Goal: Download file/media

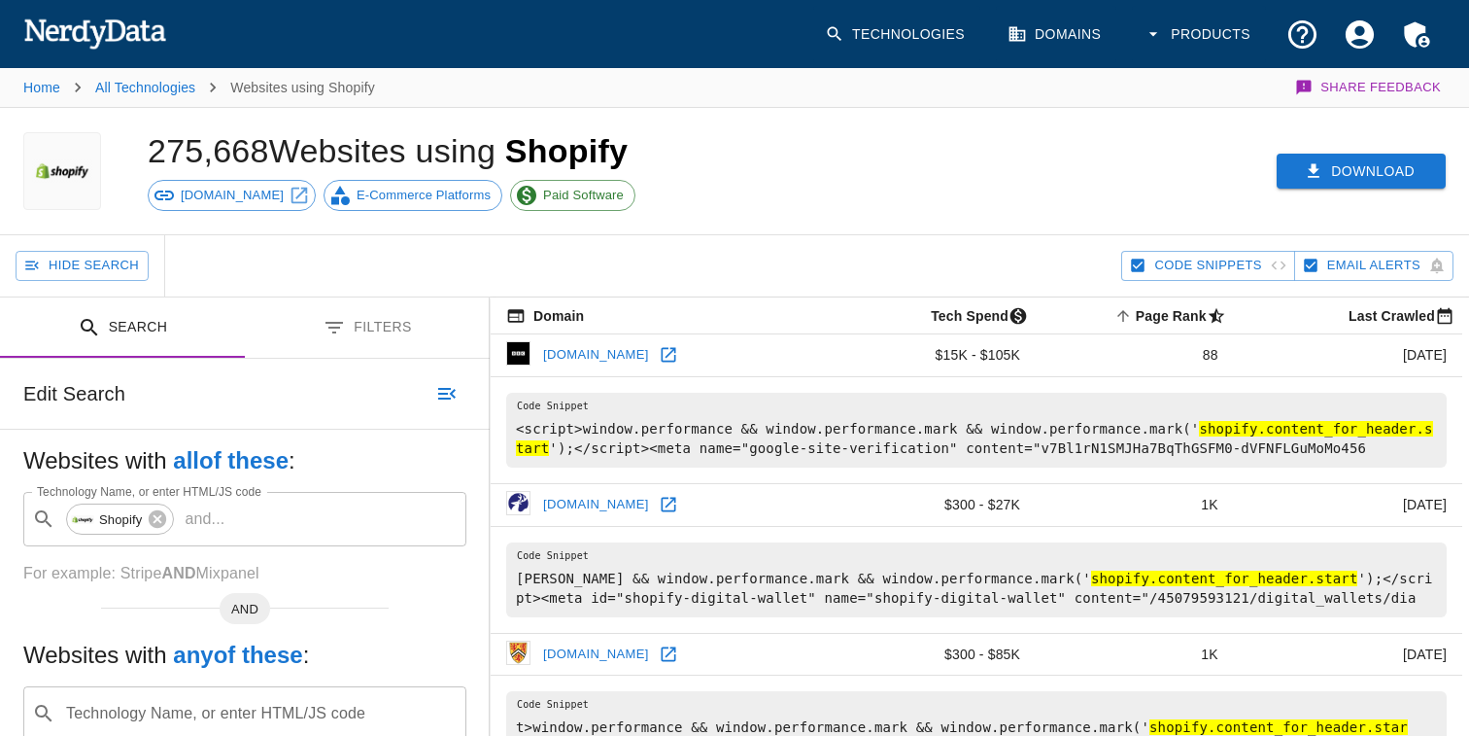
click at [1412, 181] on button "Download" at bounding box center [1361, 172] width 169 height 36
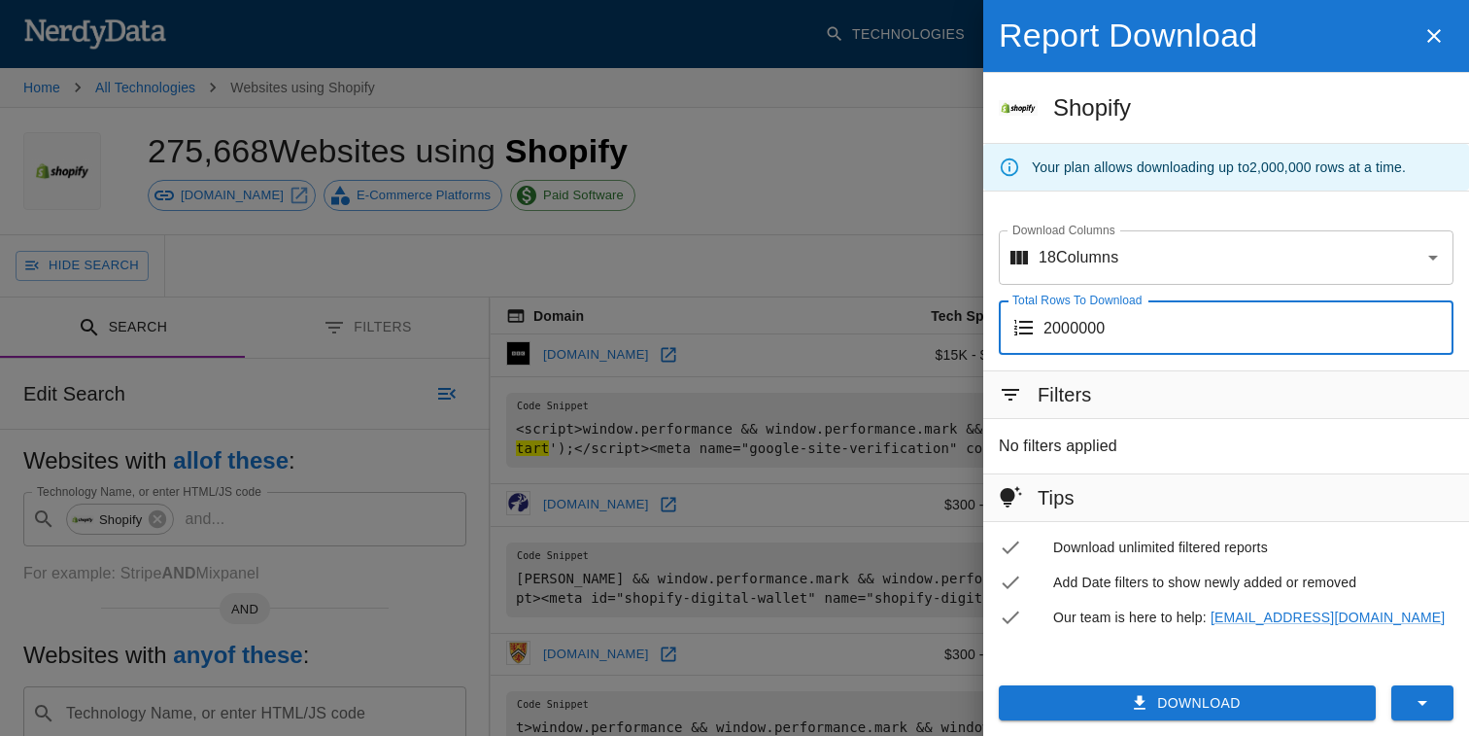
click at [1107, 328] on input "2000000" at bounding box center [1249, 327] width 410 height 54
type input "200"
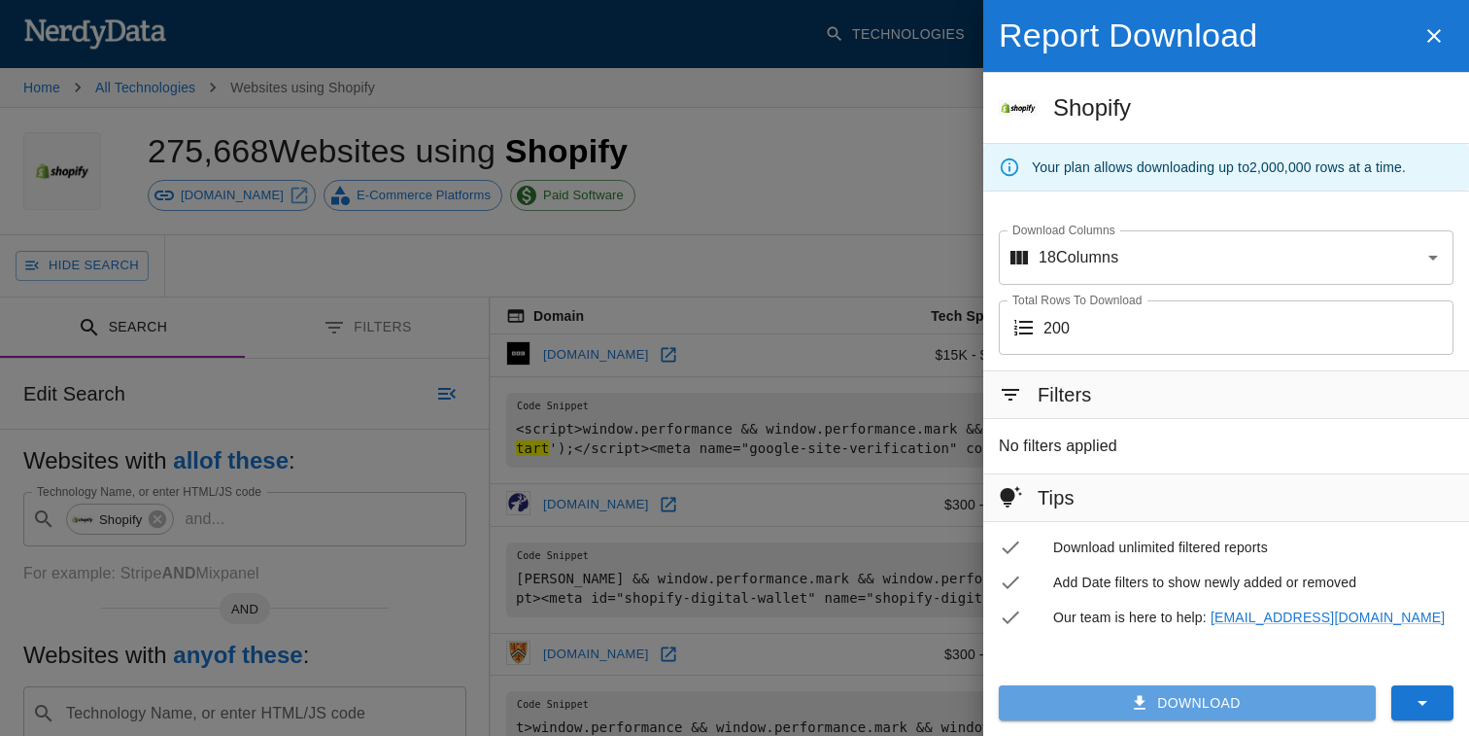
click at [1187, 694] on button "Download" at bounding box center [1187, 703] width 377 height 36
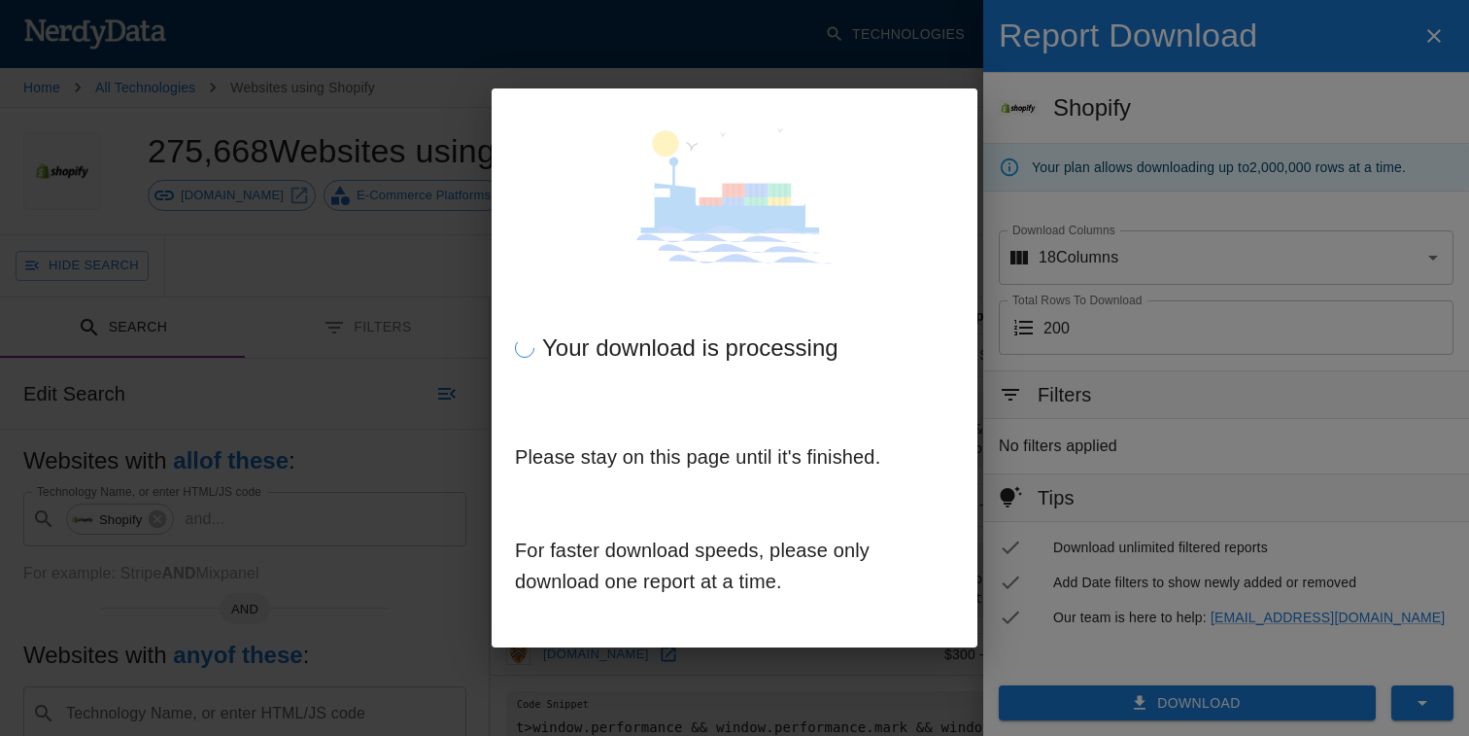
click at [871, 271] on div at bounding box center [735, 186] width 486 height 197
click at [872, 52] on div "Your download is processing Please stay on this page until it's finished. For f…" at bounding box center [734, 368] width 1469 height 736
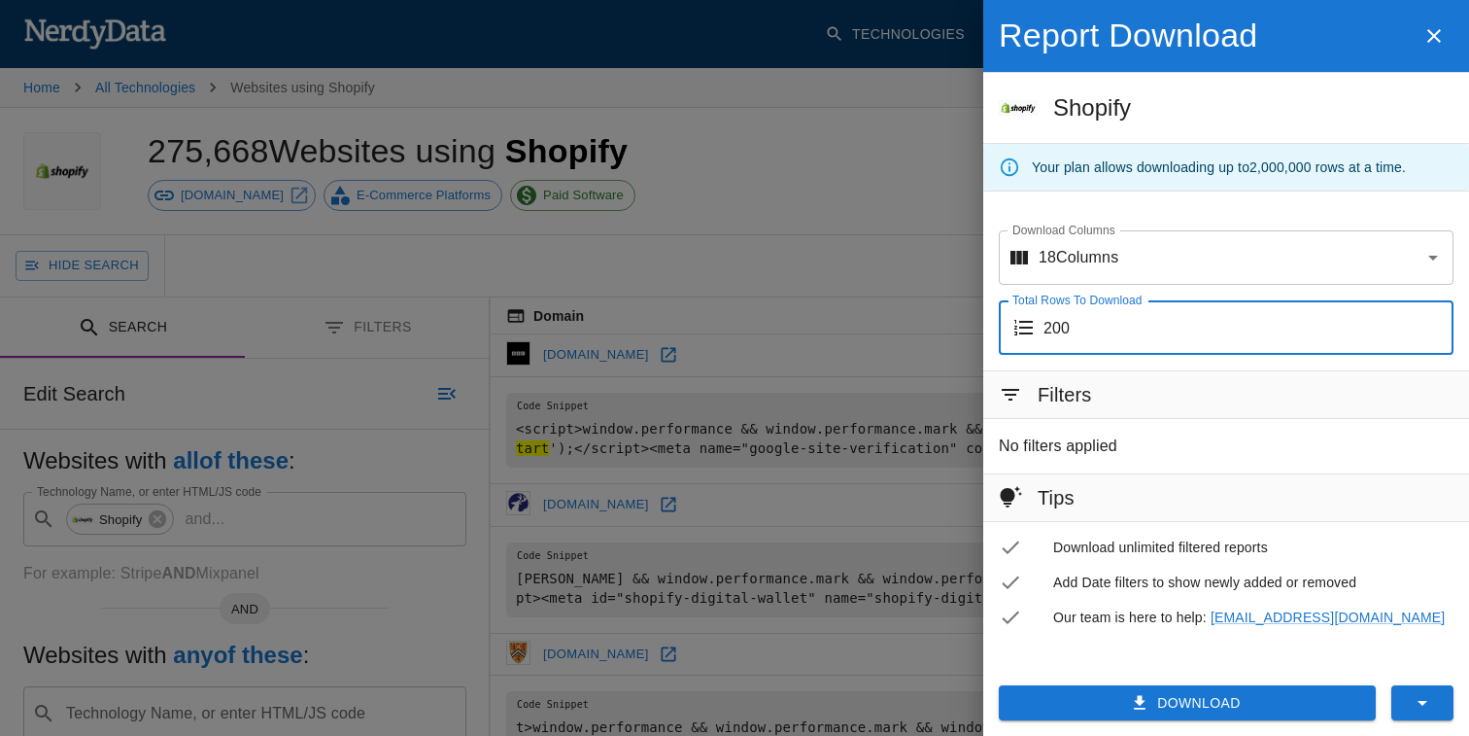
type input "200"
click at [1172, 715] on button "Download" at bounding box center [1187, 703] width 377 height 36
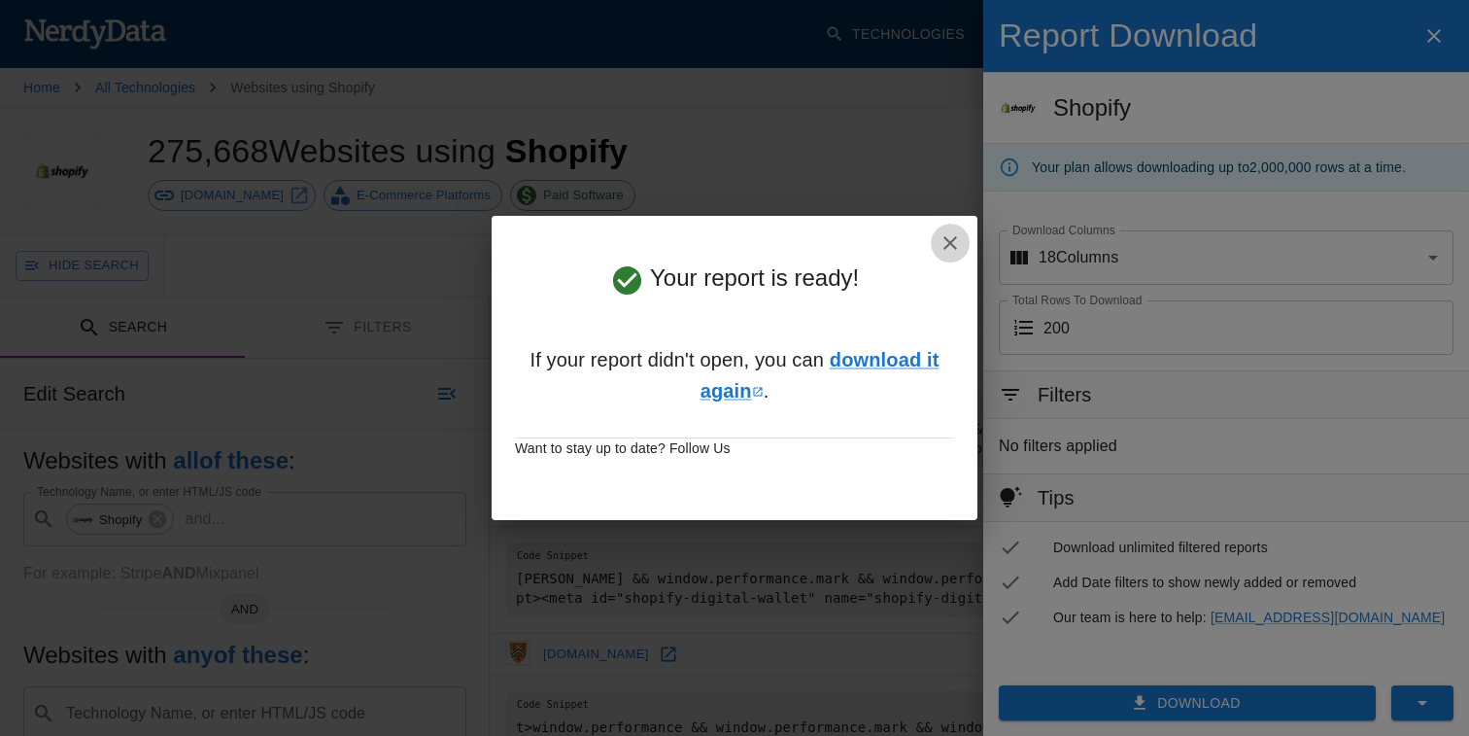
click at [965, 246] on button "button" at bounding box center [950, 243] width 39 height 39
